Goal: Information Seeking & Learning: Learn about a topic

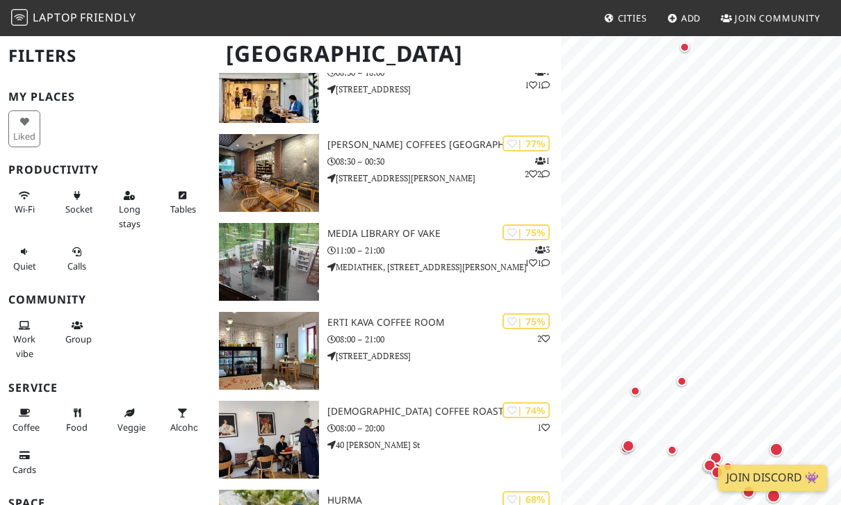
scroll to position [484, 0]
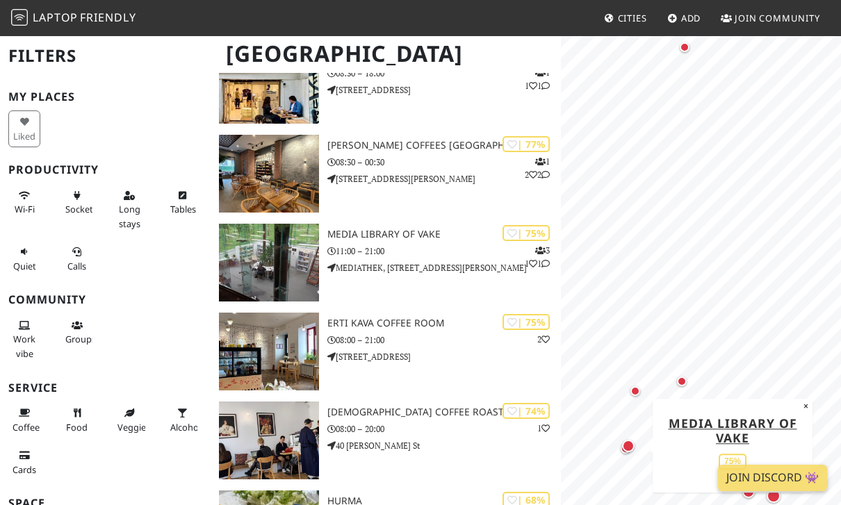
click at [401, 224] on div "| 75% 3 1 1 Media library of Vake 11:00 – 21:00 MEDIATHEK, 76 Ilia Chavchavadze…" at bounding box center [444, 263] width 234 height 78
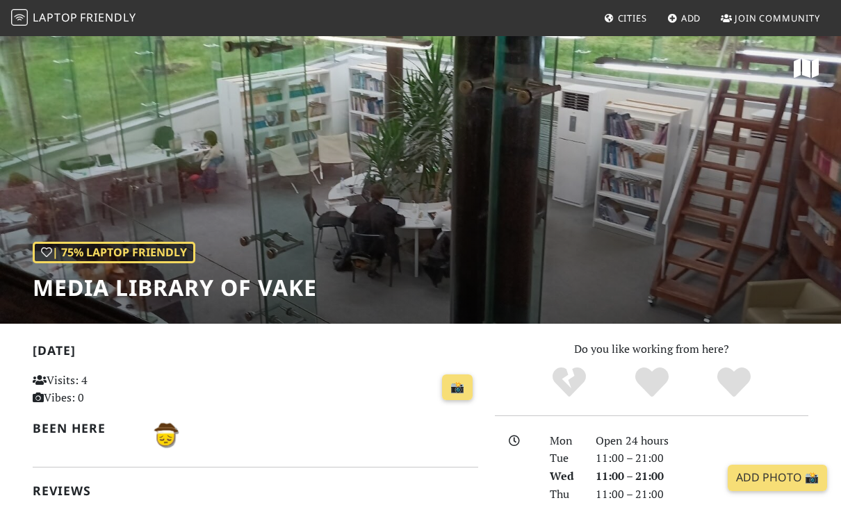
click at [119, 24] on span "Friendly" at bounding box center [108, 17] width 56 height 15
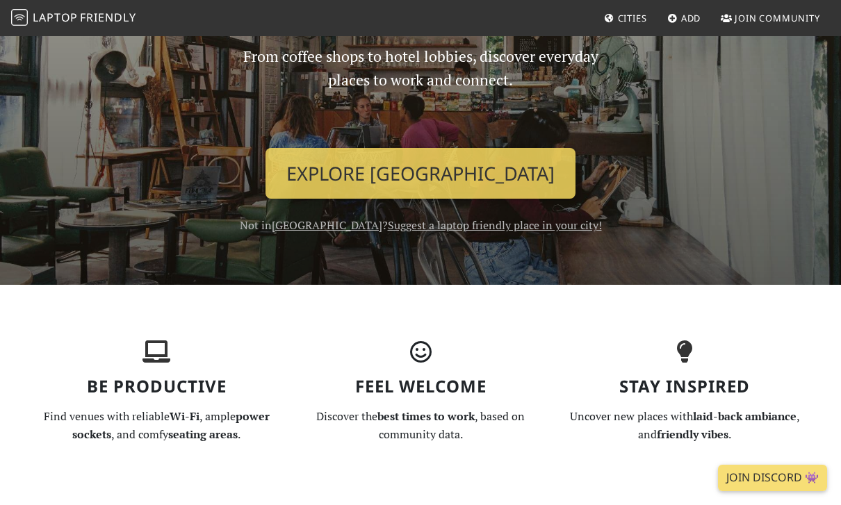
scroll to position [135, 0]
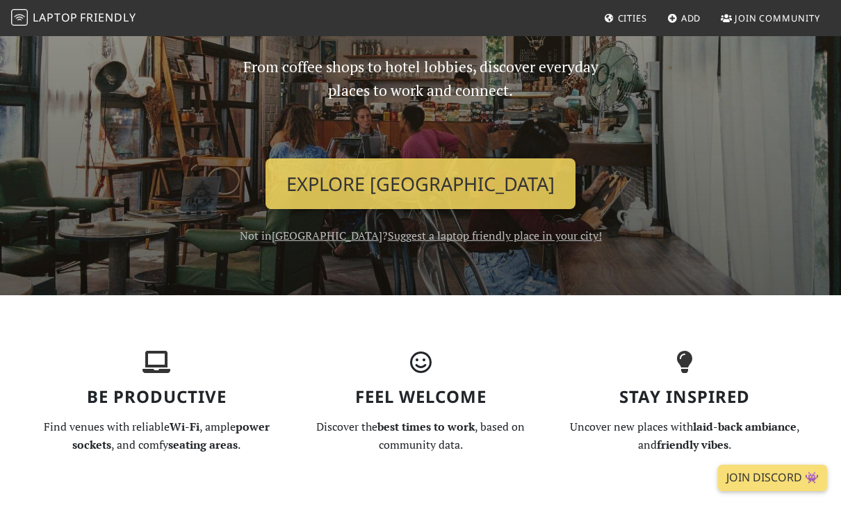
click at [441, 190] on link "Explore Tbilisi" at bounding box center [420, 183] width 310 height 51
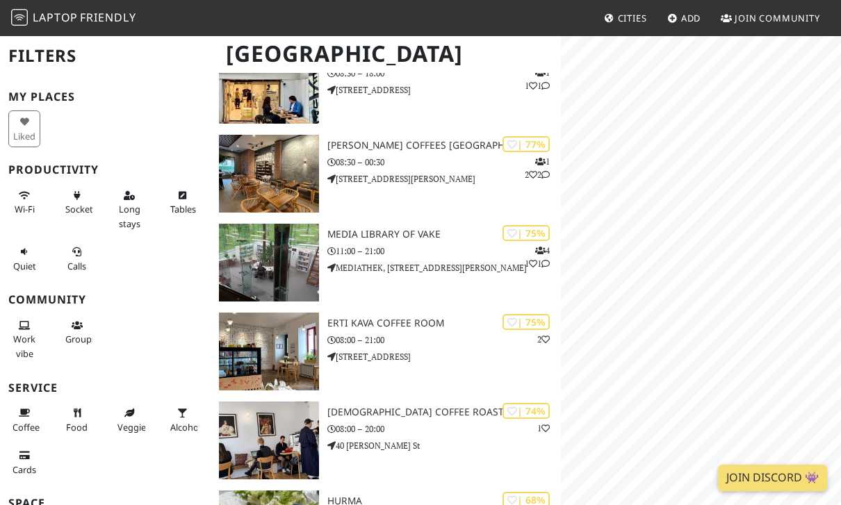
scroll to position [484, 0]
